Goal: Information Seeking & Learning: Learn about a topic

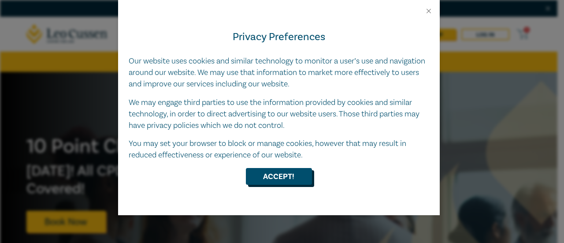
click at [283, 178] on button "Accept!" at bounding box center [279, 176] width 66 height 17
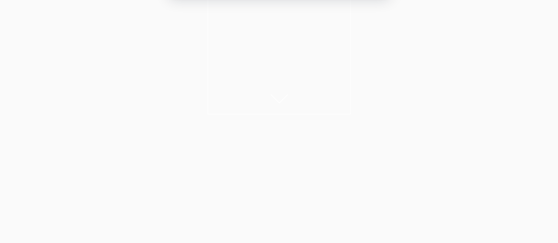
click at [363, 52] on button "Allow" at bounding box center [358, 57] width 41 height 22
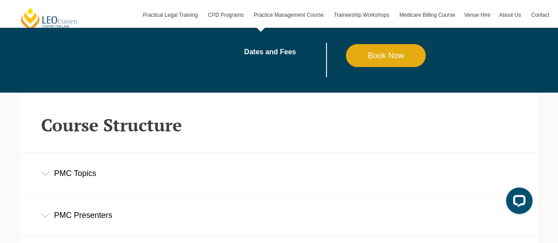
scroll to position [1034, 0]
